Goal: Check status: Check status

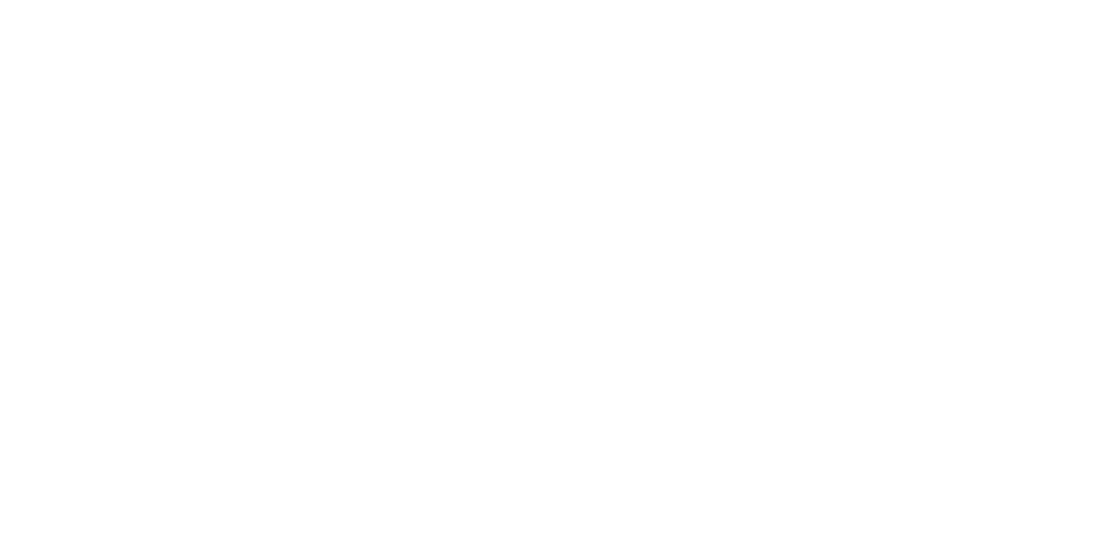
scroll to position [331, 0]
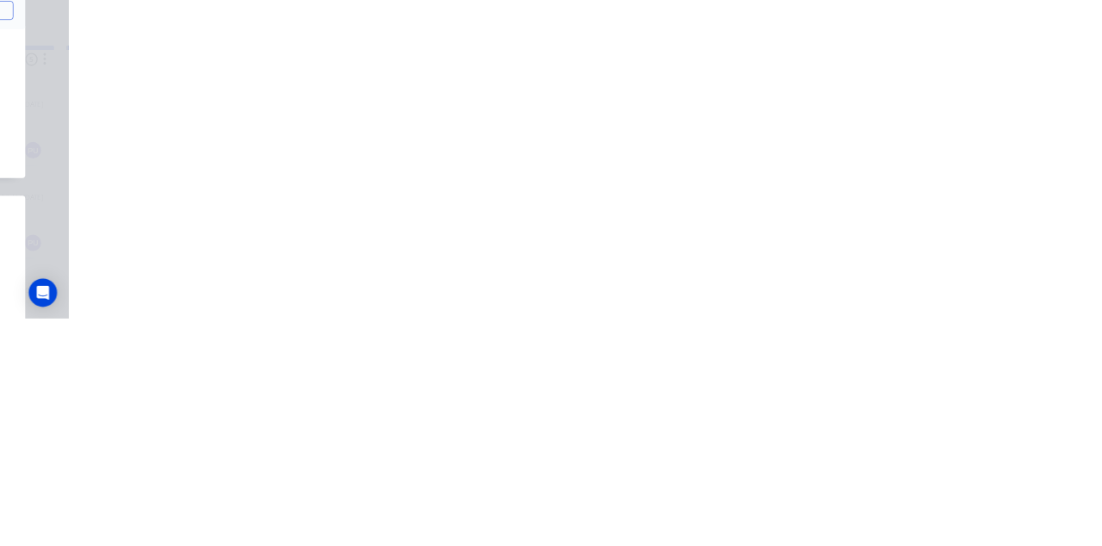
click at [228, 229] on button "Tracking" at bounding box center [147, 236] width 164 height 43
click at [228, 204] on button "Checklists 0/0" at bounding box center [147, 193] width 164 height 43
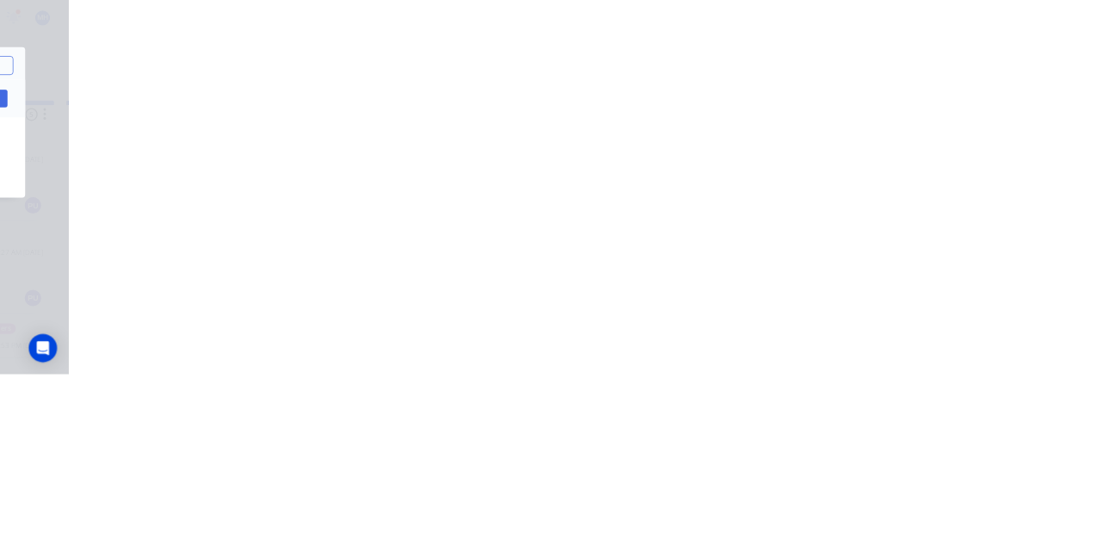
type textarea "x"
click at [228, 158] on button "Collaborate" at bounding box center [147, 150] width 164 height 43
click at [228, 222] on button "Tracking" at bounding box center [147, 236] width 164 height 43
click at [228, 162] on button "Collaborate" at bounding box center [147, 150] width 164 height 43
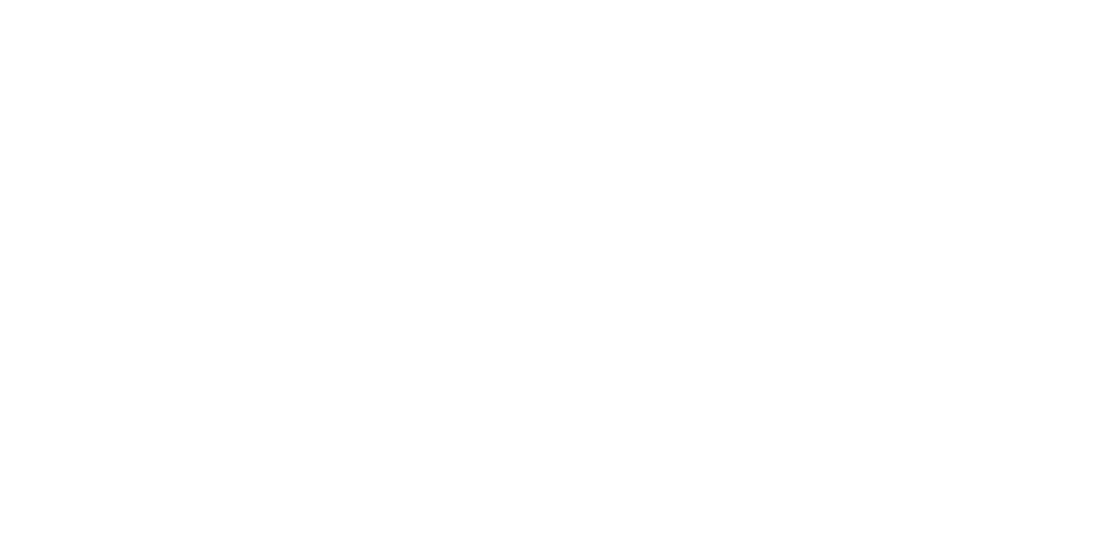
click at [419, 320] on div "Labels Download" at bounding box center [371, 344] width 96 height 115
click at [1102, 545] on div "Order details Collaborate Checklists 0/0 Tracking Linked Orders Timeline Order …" at bounding box center [551, 273] width 1102 height 546
click at [228, 229] on button "Tracking" at bounding box center [147, 236] width 164 height 43
click at [228, 146] on button "Collaborate" at bounding box center [147, 150] width 164 height 43
click at [408, 377] on div at bounding box center [365, 345] width 85 height 114
